Goal: Task Accomplishment & Management: Complete application form

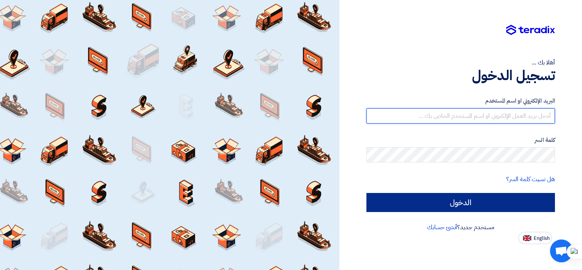
type input "[EMAIL_ADDRESS][DOMAIN_NAME]"
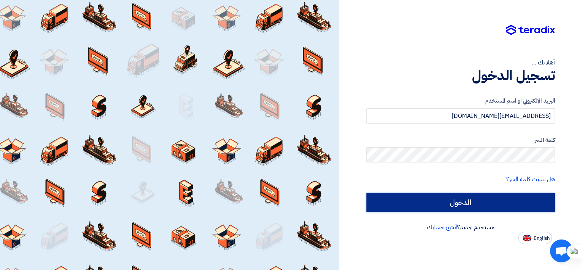
click at [428, 205] on input "الدخول" at bounding box center [460, 202] width 189 height 19
type input "Sign in"
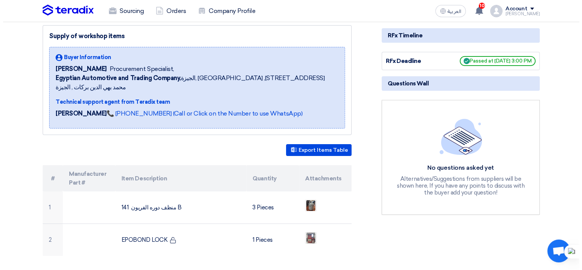
scroll to position [114, 0]
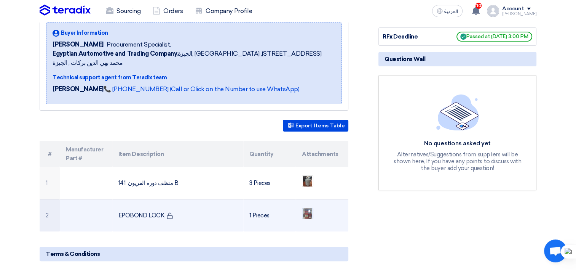
click at [309, 206] on img at bounding box center [307, 213] width 11 height 14
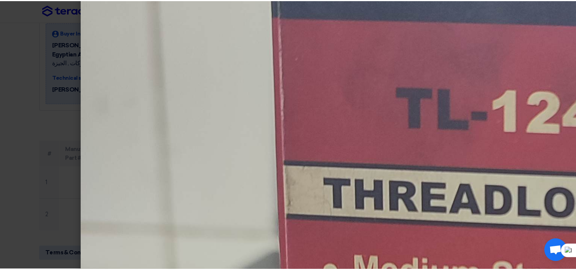
scroll to position [457, 0]
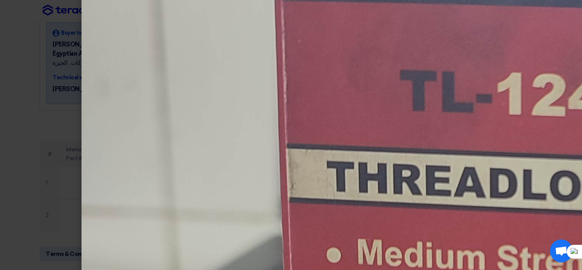
click at [51, 52] on modal-container at bounding box center [291, 135] width 582 height 270
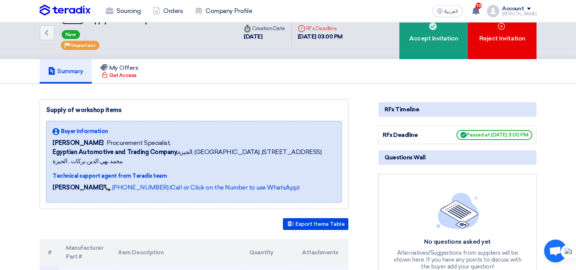
scroll to position [0, 0]
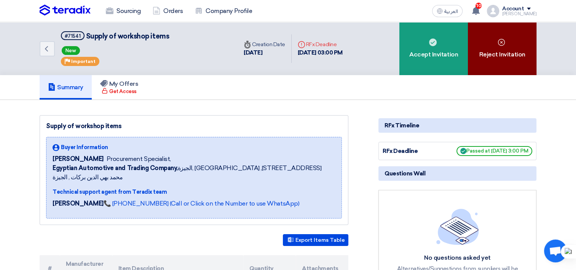
click at [501, 47] on div "Reject Invitation" at bounding box center [502, 48] width 69 height 53
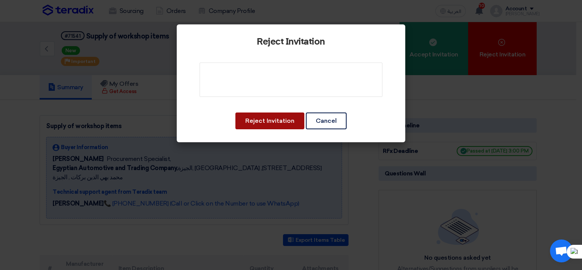
click at [242, 118] on button "Reject Invitation" at bounding box center [269, 120] width 69 height 17
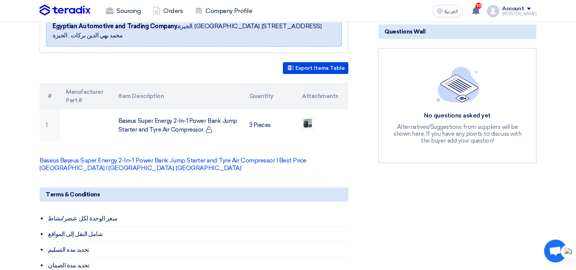
scroll to position [152, 0]
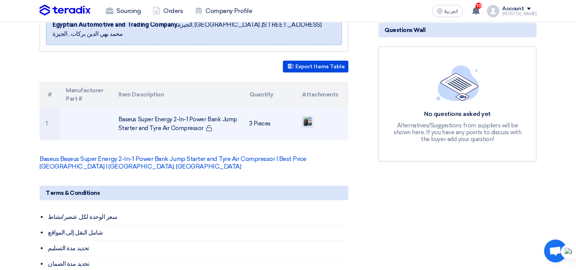
click at [312, 116] on img at bounding box center [307, 121] width 11 height 11
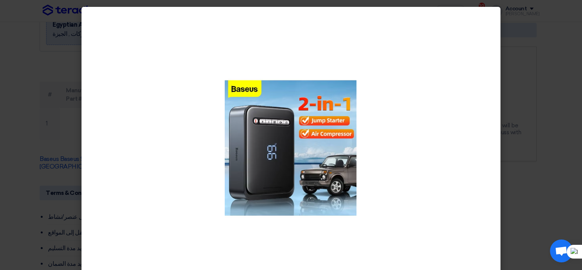
click at [21, 99] on modal-container at bounding box center [291, 135] width 582 height 270
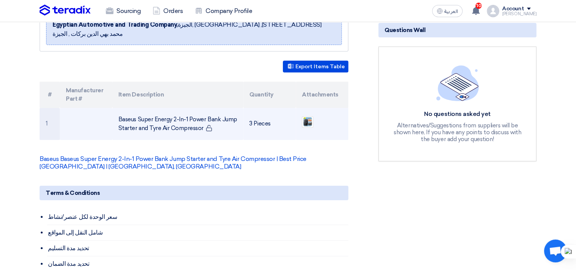
drag, startPoint x: 201, startPoint y: 117, endPoint x: 115, endPoint y: 108, distance: 86.2
click at [115, 108] on td "Baseus Super Energy 2-In-1 Power Bank Jump Starter and Tyre Air Compressor" at bounding box center [177, 124] width 131 height 32
copy td "Baseus Super Energy 2-In-1 Power Bank Jump Starter and Tyre Air Compressor"
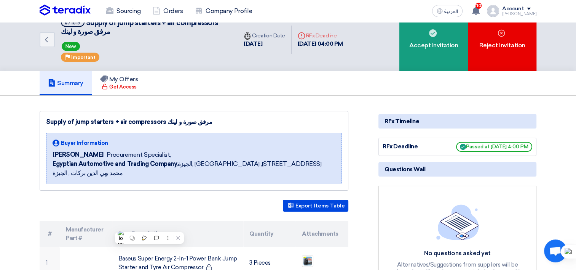
scroll to position [0, 0]
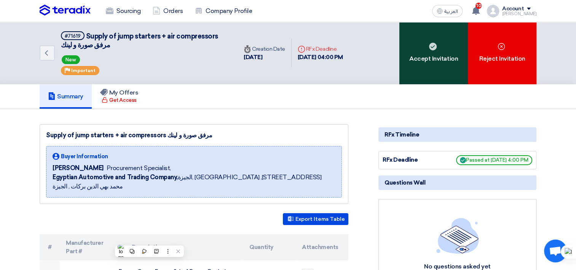
click at [432, 45] on use at bounding box center [433, 47] width 8 height 8
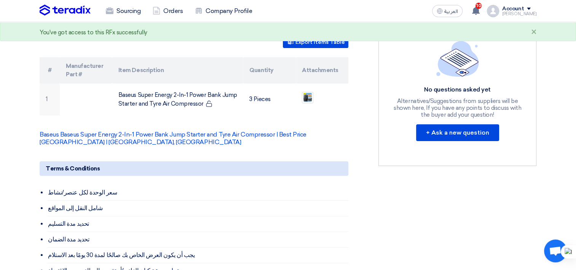
scroll to position [190, 0]
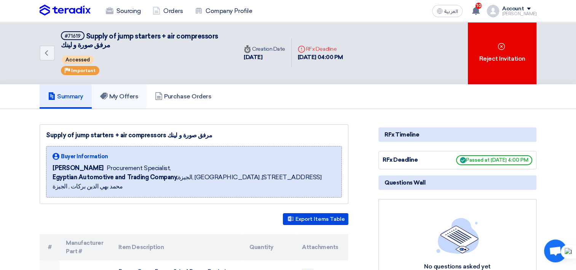
click at [125, 99] on h5 "My Offers" at bounding box center [119, 97] width 38 height 8
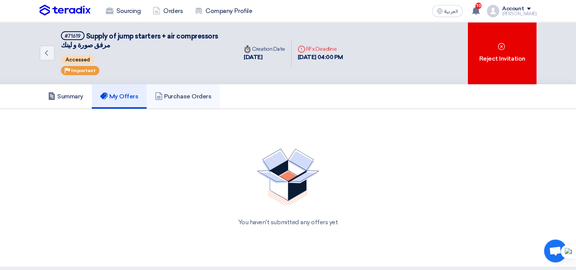
click at [193, 99] on link "Purchase Orders" at bounding box center [183, 96] width 73 height 24
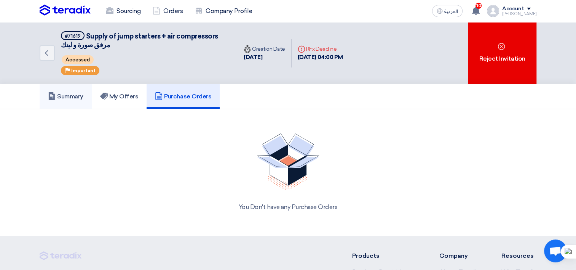
drag, startPoint x: 70, startPoint y: 96, endPoint x: 78, endPoint y: 98, distance: 7.7
click at [70, 96] on h5 "Summary" at bounding box center [65, 97] width 35 height 8
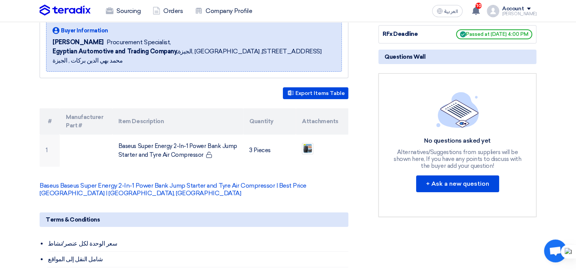
scroll to position [76, 0]
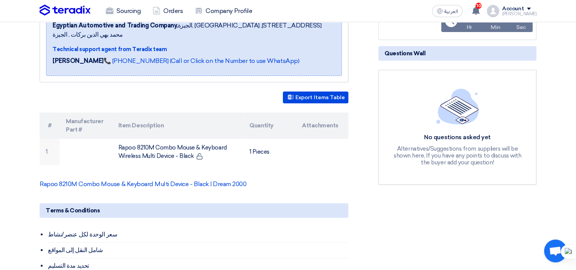
scroll to position [152, 0]
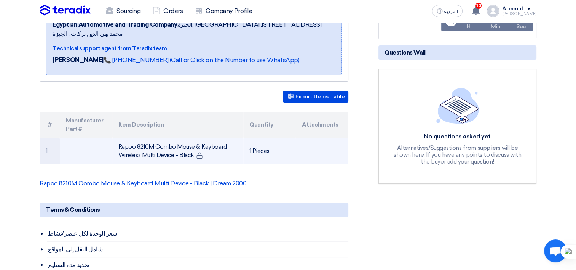
drag, startPoint x: 192, startPoint y: 146, endPoint x: 117, endPoint y: 135, distance: 75.7
click at [117, 138] on td "Rapoo 8210M Combo Mouse & Keyboard Wireless Multi Device - Black" at bounding box center [177, 151] width 131 height 26
copy td "Rapoo 8210M Combo Mouse & Keyboard Wireless Multi Device - Black"
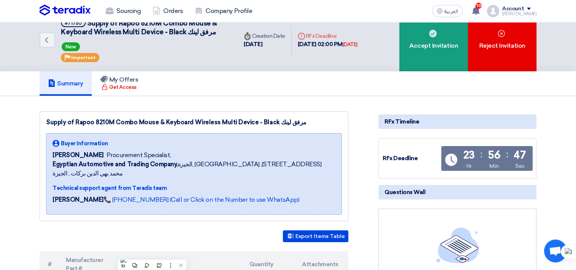
scroll to position [0, 0]
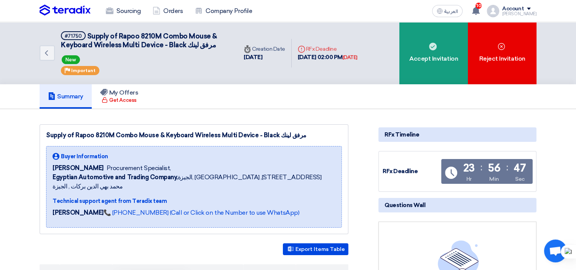
click at [546, 48] on div "Back #71750 Supply of Rapoo 8210M Combo Mouse & Keyboard Wireless Multi Device …" at bounding box center [288, 53] width 576 height 62
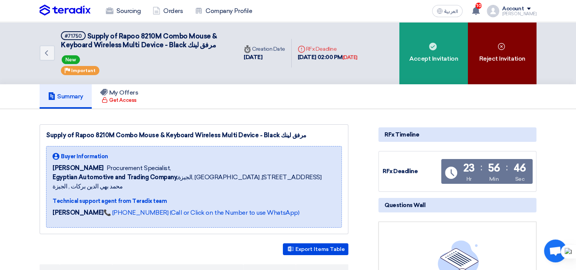
click at [532, 54] on div "Reject Invitation" at bounding box center [502, 53] width 69 height 62
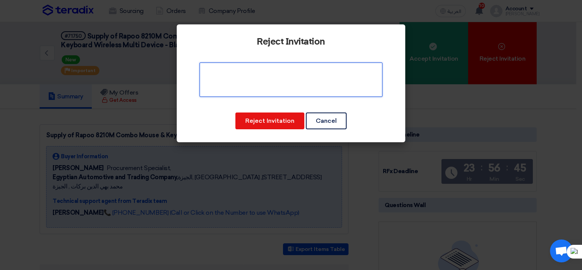
click at [312, 90] on textarea at bounding box center [291, 79] width 183 height 34
type textarea "Not Avaliable"
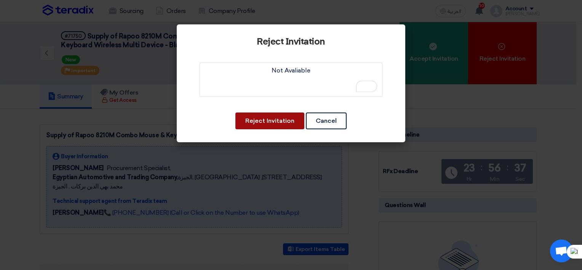
click at [290, 120] on button "Reject Invitation" at bounding box center [269, 120] width 69 height 17
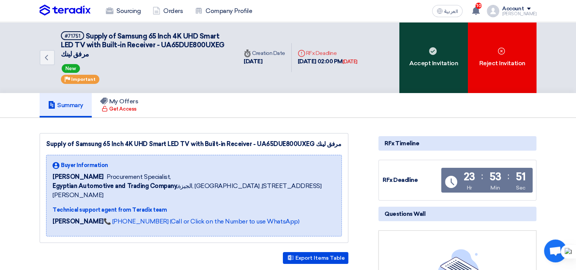
click at [424, 34] on div "Accept Invitation" at bounding box center [434, 57] width 69 height 71
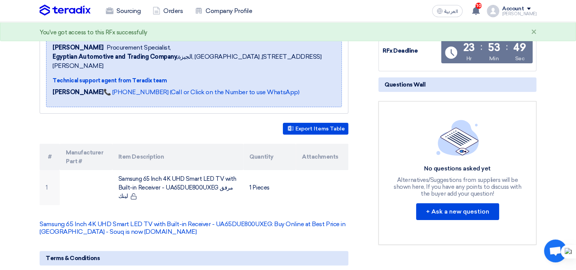
scroll to position [229, 0]
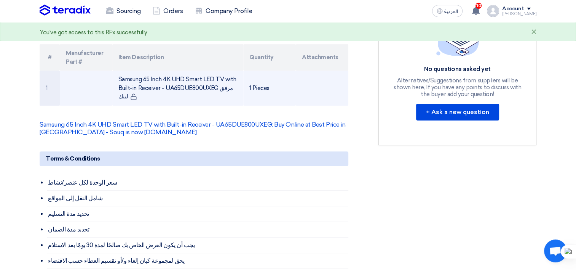
drag, startPoint x: 216, startPoint y: 77, endPoint x: 119, endPoint y: 70, distance: 97.8
click at [119, 70] on td "Samsung 65 Inch 4K UHD Smart LED TV with Built-in Receiver - UA65DUE800UXEG مرف…" at bounding box center [177, 87] width 131 height 35
copy td "Samsung 65 Inch 4K UHD Smart LED TV with Built-in Receiver - UA65DUE800UXEG"
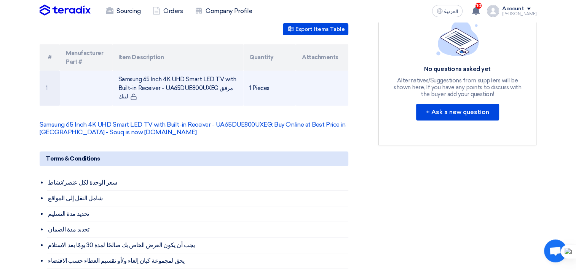
copy td "Samsung 65 Inch 4K UHD Smart LED TV with Built-in Receiver - UA65DUE800UXEG"
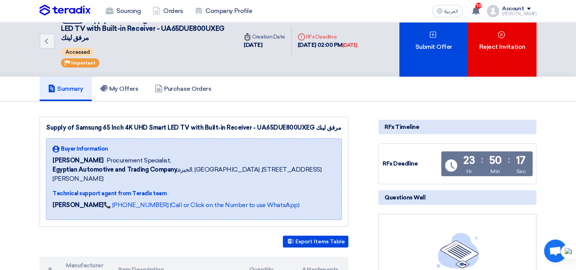
scroll to position [0, 0]
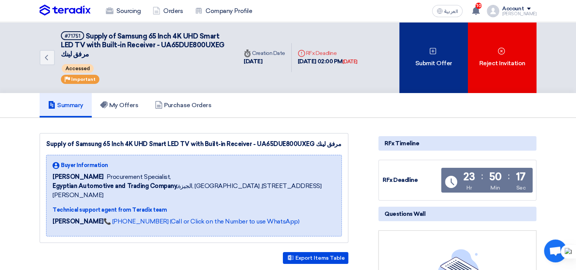
click at [423, 58] on div "Submit Offer" at bounding box center [434, 57] width 69 height 71
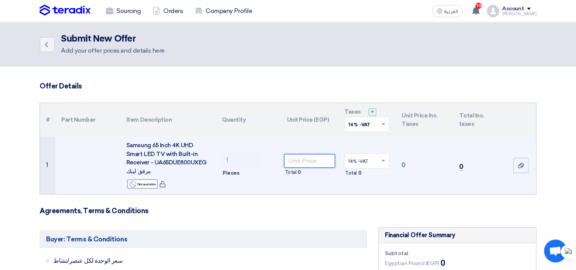
click at [307, 158] on input "number" at bounding box center [309, 161] width 51 height 14
paste input "26350"
type input "26350"
click at [347, 176] on td "14% -VAT × Total 3,689" at bounding box center [367, 165] width 58 height 58
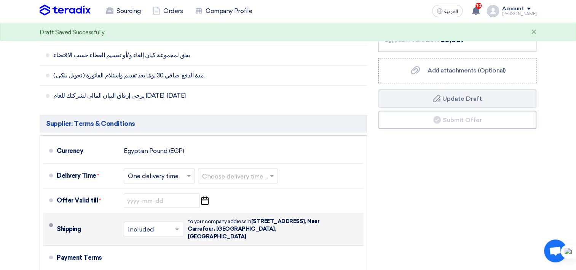
scroll to position [343, 0]
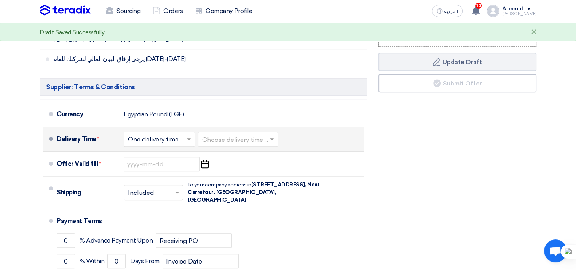
click at [263, 134] on input "text" at bounding box center [238, 139] width 72 height 11
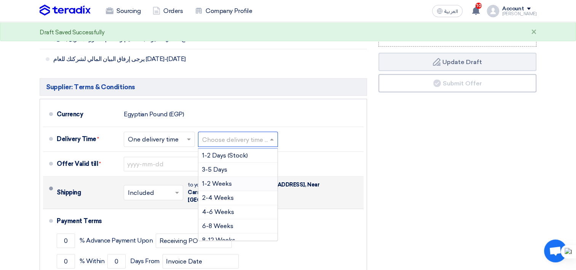
click at [214, 180] on span "1-2 Weeks" at bounding box center [217, 183] width 30 height 7
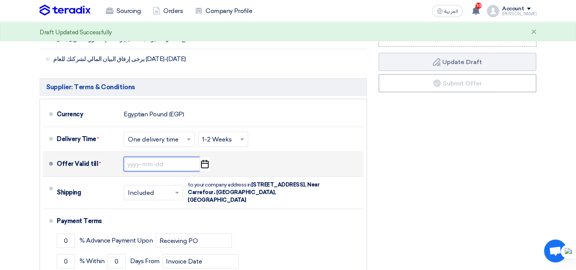
click at [153, 157] on input at bounding box center [162, 164] width 76 height 14
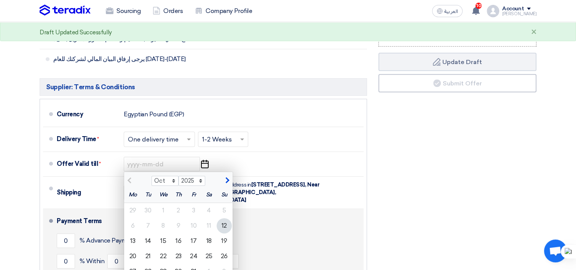
click at [192, 233] on div "17" at bounding box center [193, 240] width 15 height 15
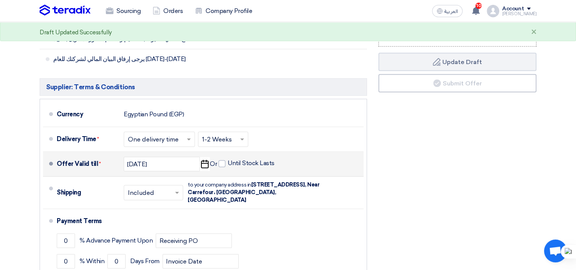
click at [205, 160] on use "button" at bounding box center [205, 164] width 8 height 8
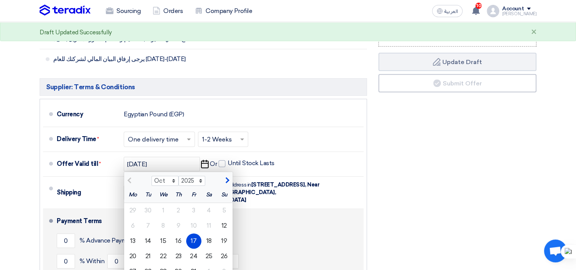
click at [181, 233] on div "16" at bounding box center [178, 240] width 15 height 15
type input "[DATE]"
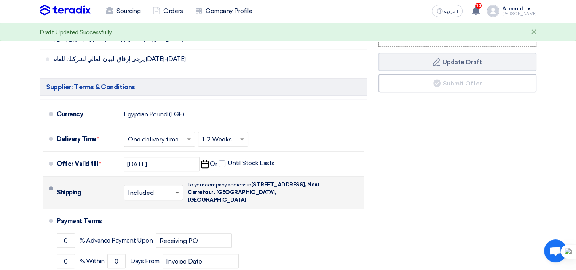
click at [176, 189] on span at bounding box center [178, 193] width 10 height 8
click at [176, 192] on span at bounding box center [177, 193] width 4 height 2
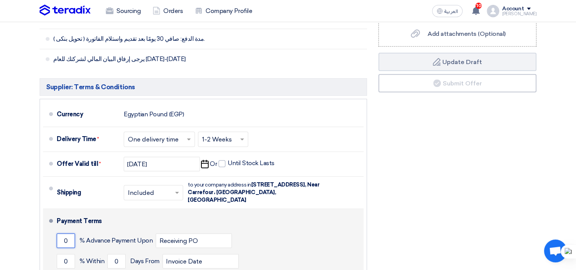
click at [60, 233] on input "0" at bounding box center [66, 240] width 18 height 14
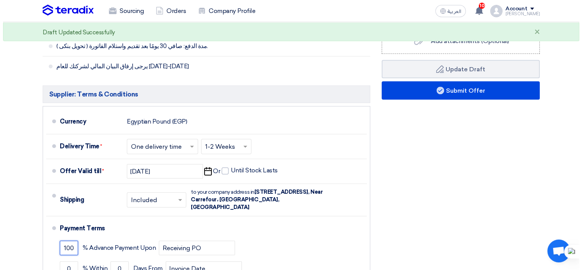
scroll to position [305, 0]
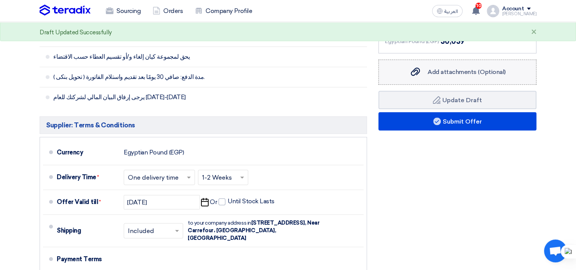
type input "100"
click at [459, 68] on span "Add attachments (Optional)" at bounding box center [467, 71] width 78 height 7
click at [0, 0] on input "Add attachments (Optional) Add attachments (Optional)" at bounding box center [0, 0] width 0 height 0
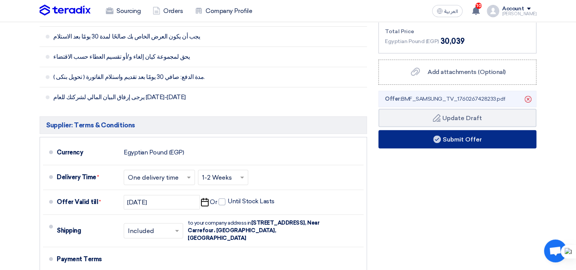
click at [463, 130] on button "Submit Offer" at bounding box center [458, 139] width 158 height 18
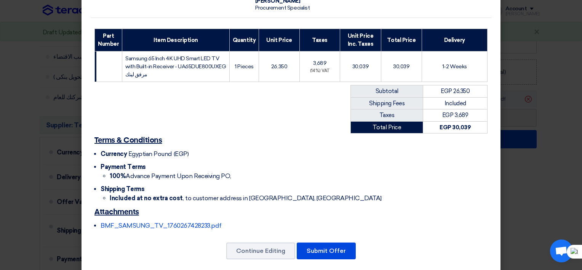
scroll to position [96, 0]
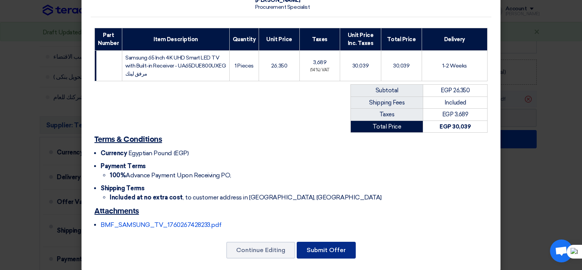
click at [323, 242] on button "Submit Offer" at bounding box center [326, 250] width 59 height 17
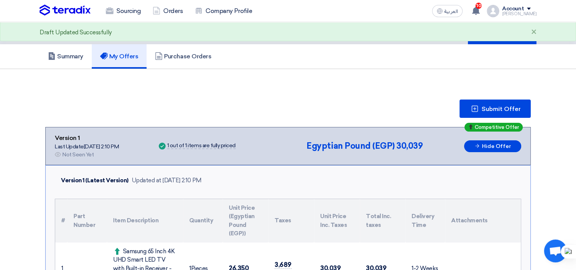
scroll to position [20, 0]
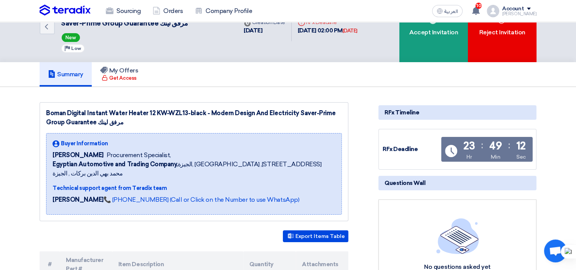
scroll to position [190, 0]
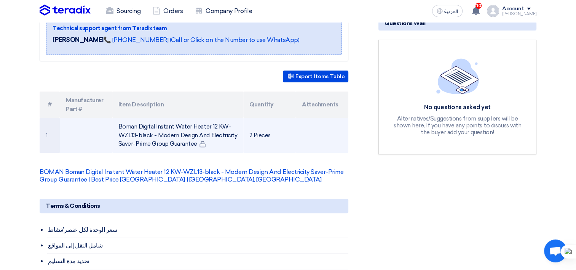
drag, startPoint x: 195, startPoint y: 133, endPoint x: 114, endPoint y: 114, distance: 83.3
click at [114, 118] on td "Boman Digital Instant Water Heater 12 KW-WZL13-black - Modern Design And Electr…" at bounding box center [177, 135] width 131 height 35
copy td "Boman Digital Instant Water Heater 12 KW-WZL13-black - Modern Design And Electr…"
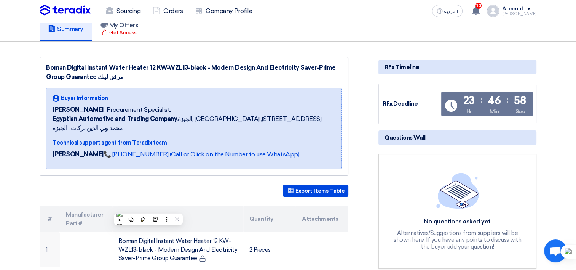
scroll to position [0, 0]
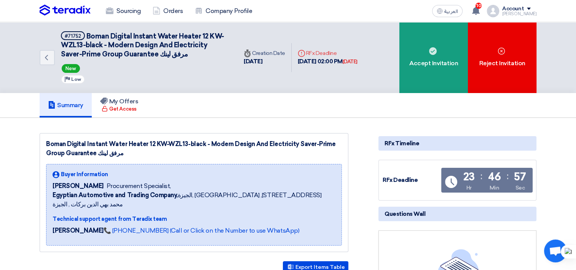
drag, startPoint x: 418, startPoint y: 71, endPoint x: 410, endPoint y: 122, distance: 51.7
click at [419, 71] on div "Accept Invitation" at bounding box center [434, 57] width 69 height 71
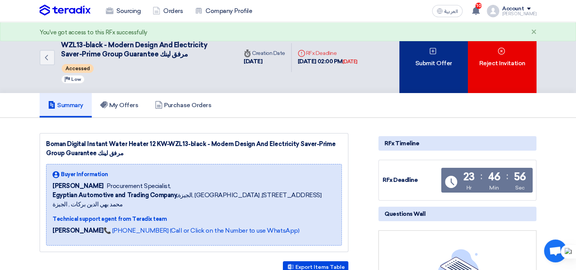
click at [431, 64] on div "Submit Offer" at bounding box center [434, 57] width 69 height 71
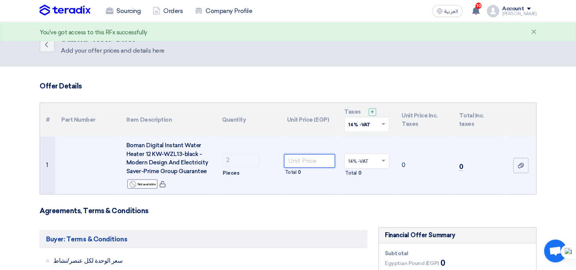
click at [323, 159] on input "number" at bounding box center [309, 161] width 51 height 14
type input "14270"
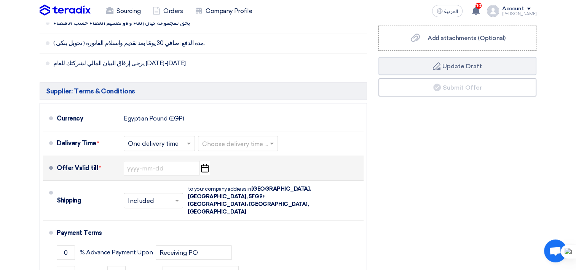
scroll to position [343, 0]
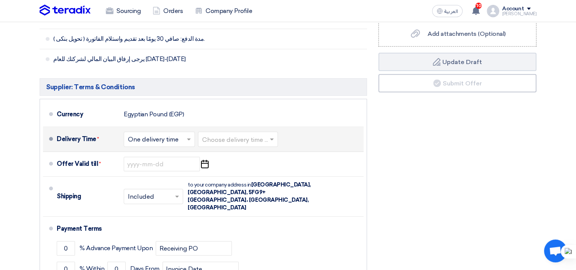
click at [253, 142] on input "text" at bounding box center [238, 139] width 72 height 11
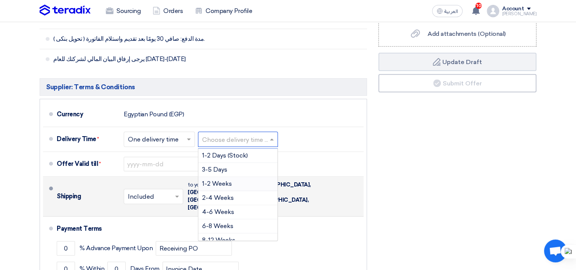
click at [232, 180] on span "1-2 Weeks" at bounding box center [217, 183] width 30 height 7
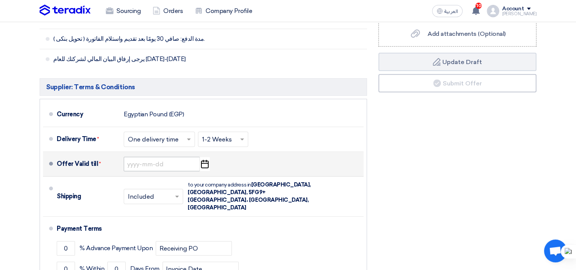
drag, startPoint x: 203, startPoint y: 165, endPoint x: 197, endPoint y: 170, distance: 7.9
click at [203, 165] on icon "Pick a date" at bounding box center [205, 164] width 10 height 14
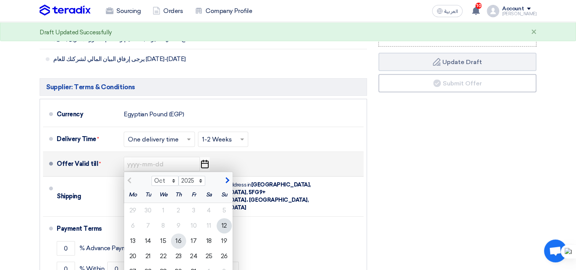
click at [177, 238] on div "16" at bounding box center [178, 240] width 15 height 15
type input "[DATE]"
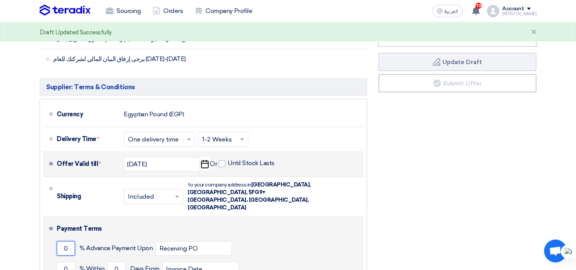
click at [62, 241] on input "0" at bounding box center [66, 248] width 18 height 14
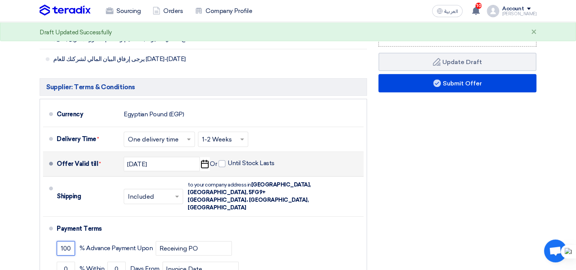
type input "100"
click at [477, 154] on div "Financial Offer Summary Subtotal Egyptian Pound (EGP) 28,540 Shipping Fees" at bounding box center [458, 105] width 170 height 442
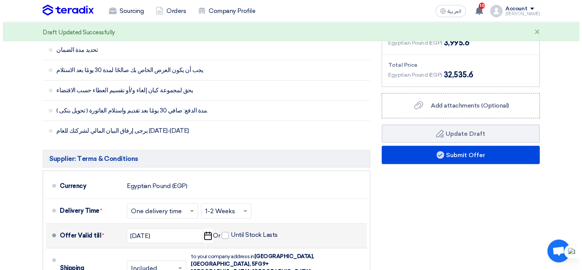
scroll to position [267, 0]
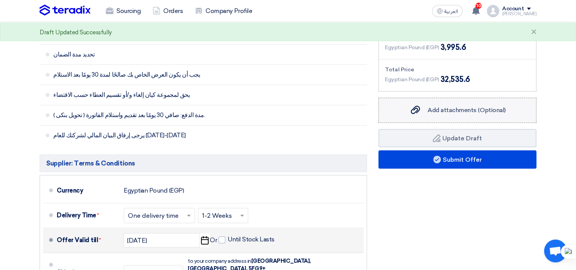
click at [403, 105] on label "Add attachments (Optional) Add attachments (Optional)" at bounding box center [458, 110] width 158 height 25
click at [0, 0] on input "Add attachments (Optional) Add attachments (Optional)" at bounding box center [0, 0] width 0 height 0
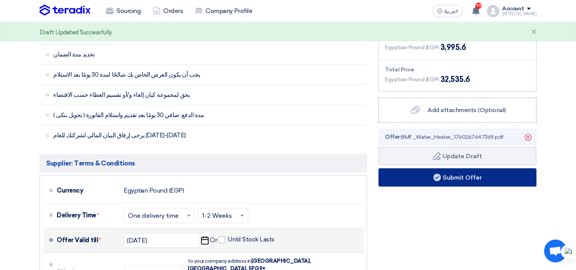
click at [428, 178] on button "Submit Offer" at bounding box center [458, 177] width 158 height 18
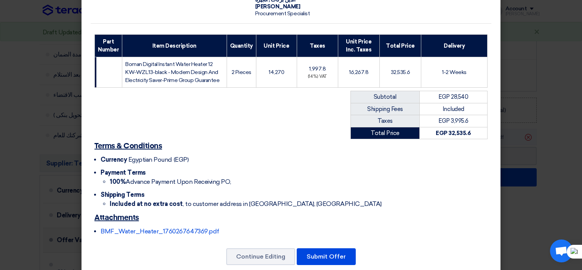
scroll to position [96, 0]
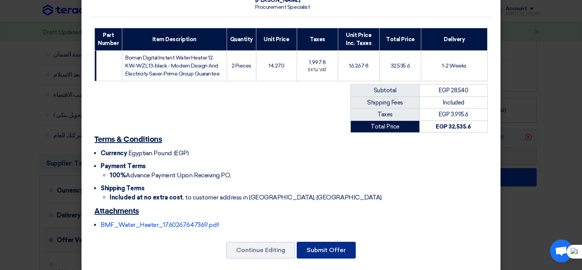
click at [339, 242] on button "Submit Offer" at bounding box center [326, 250] width 59 height 17
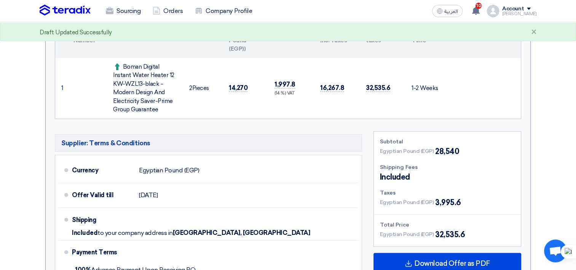
scroll to position [219, 0]
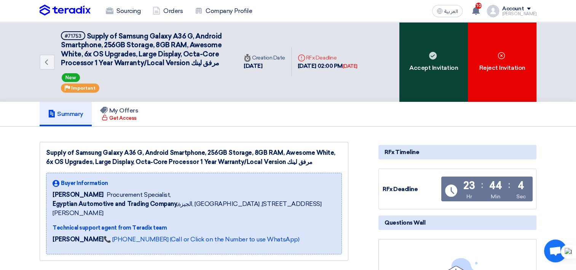
click at [419, 66] on div "Accept Invitation" at bounding box center [434, 62] width 69 height 80
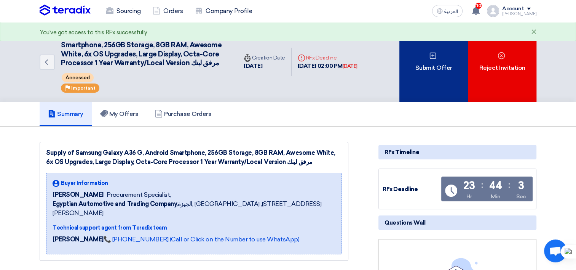
click at [433, 81] on div "Submit Offer" at bounding box center [434, 62] width 69 height 80
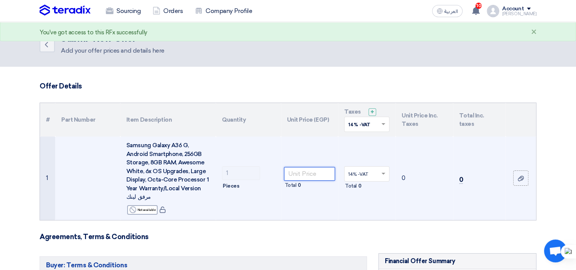
click at [310, 176] on input "number" at bounding box center [309, 174] width 51 height 14
paste input "16730"
type input "16730"
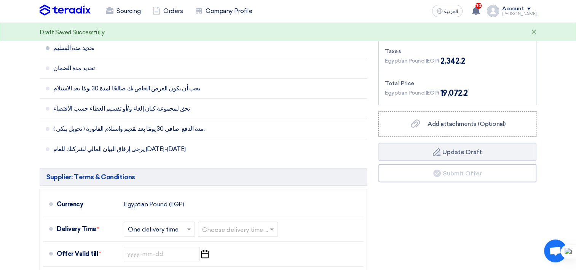
scroll to position [305, 0]
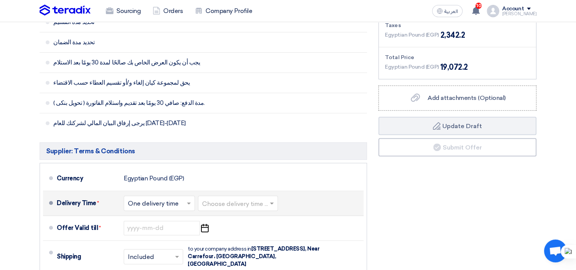
click at [226, 202] on input "text" at bounding box center [238, 203] width 72 height 11
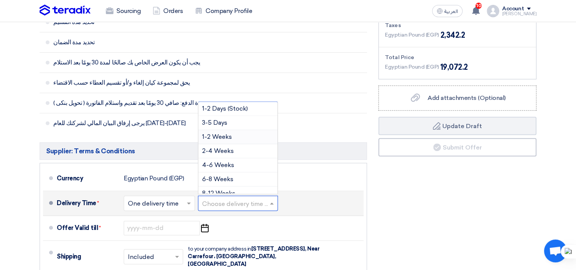
click at [230, 139] on span "1-2 Weeks" at bounding box center [217, 136] width 30 height 7
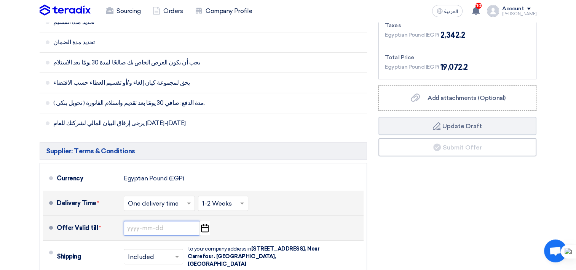
click at [161, 230] on input at bounding box center [162, 228] width 76 height 14
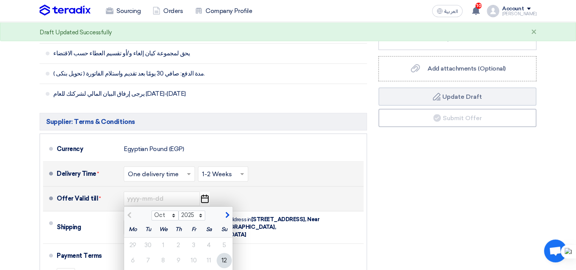
scroll to position [381, 0]
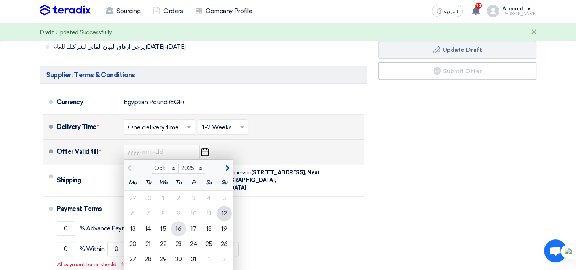
click at [176, 230] on div "16" at bounding box center [178, 228] width 15 height 15
type input "[DATE]"
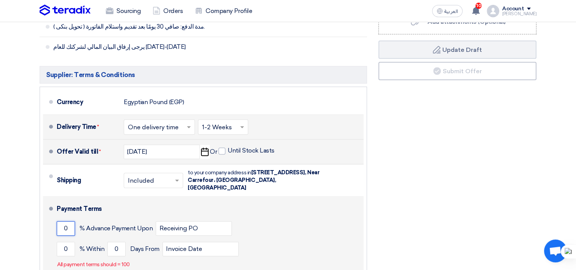
click at [62, 221] on input "0" at bounding box center [66, 228] width 18 height 14
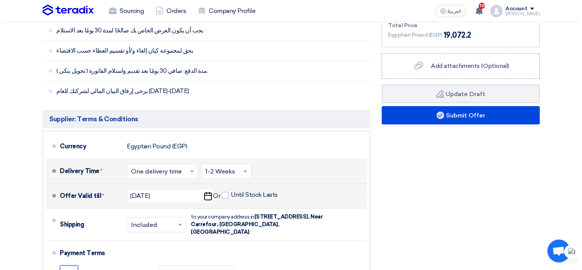
scroll to position [267, 0]
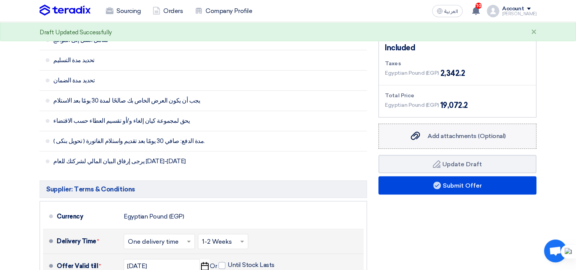
type input "100"
click at [448, 133] on span "Add attachments (Optional)" at bounding box center [467, 135] width 78 height 7
click at [0, 0] on input "Add attachments (Optional) Add attachments (Optional)" at bounding box center [0, 0] width 0 height 0
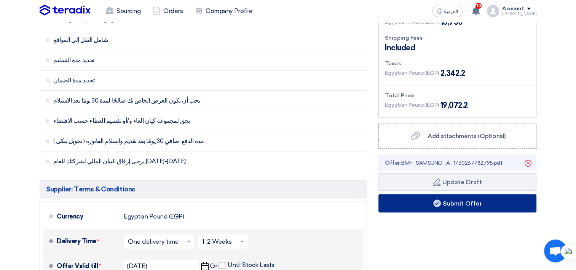
click at [414, 200] on button "Submit Offer" at bounding box center [458, 203] width 158 height 18
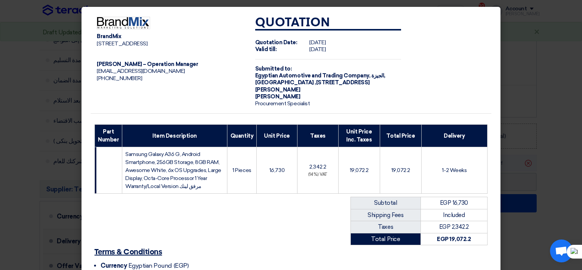
scroll to position [113, 0]
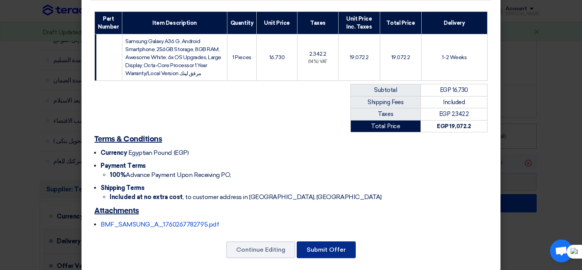
click at [329, 251] on div "BrandMix [STREET_ADDRESS] [PERSON_NAME] – Operation Manager [EMAIL_ADDRESS][DOM…" at bounding box center [291, 82] width 419 height 377
click at [328, 244] on button "Submit Offer" at bounding box center [326, 249] width 59 height 17
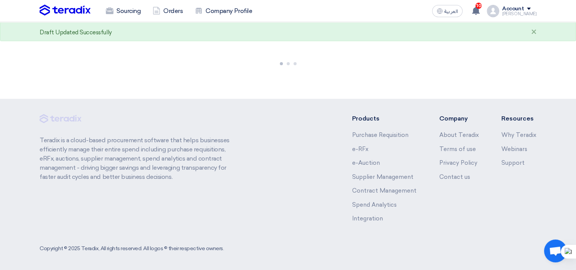
scroll to position [521, 0]
